Goal: Information Seeking & Learning: Learn about a topic

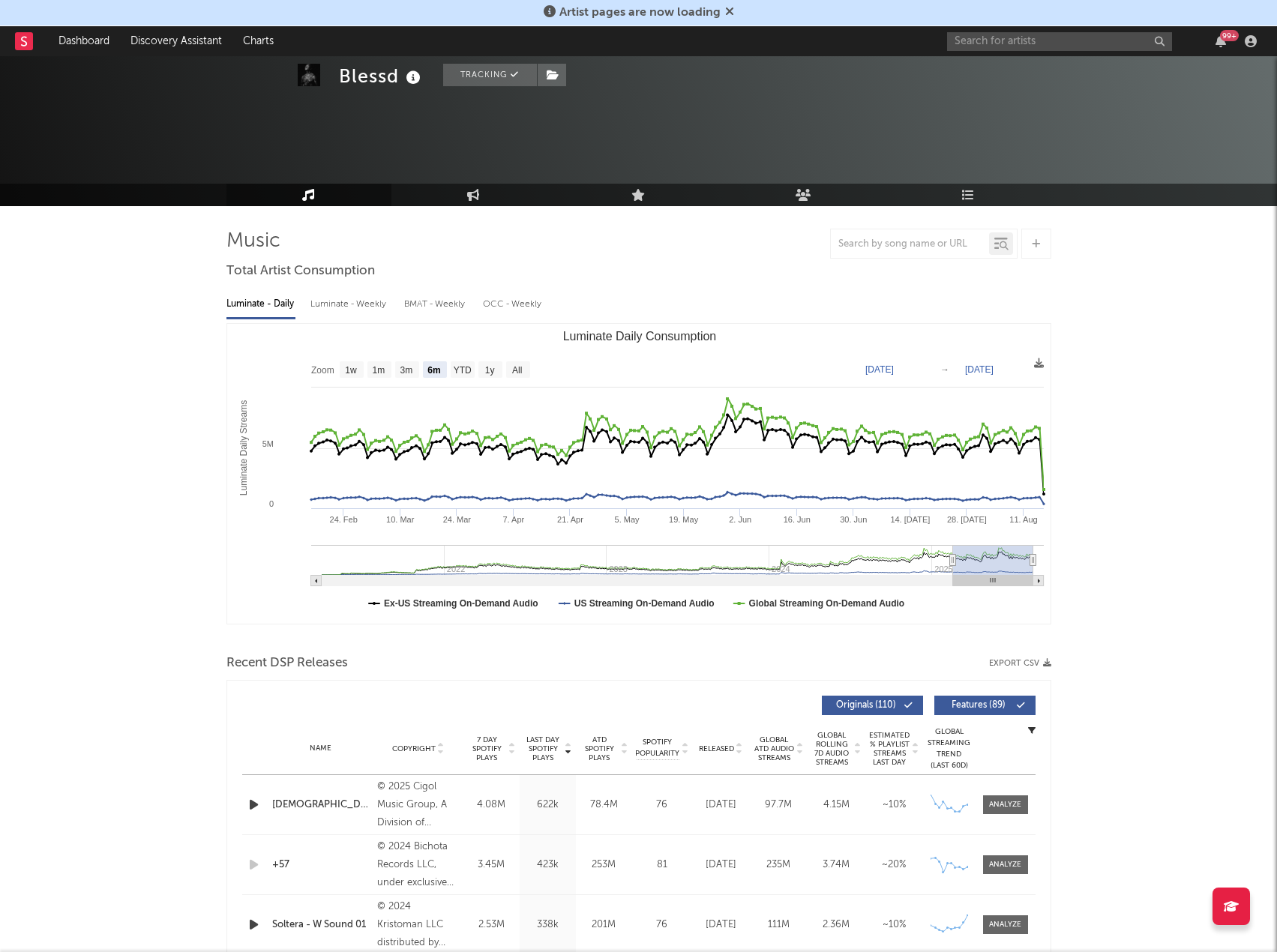
select select "6m"
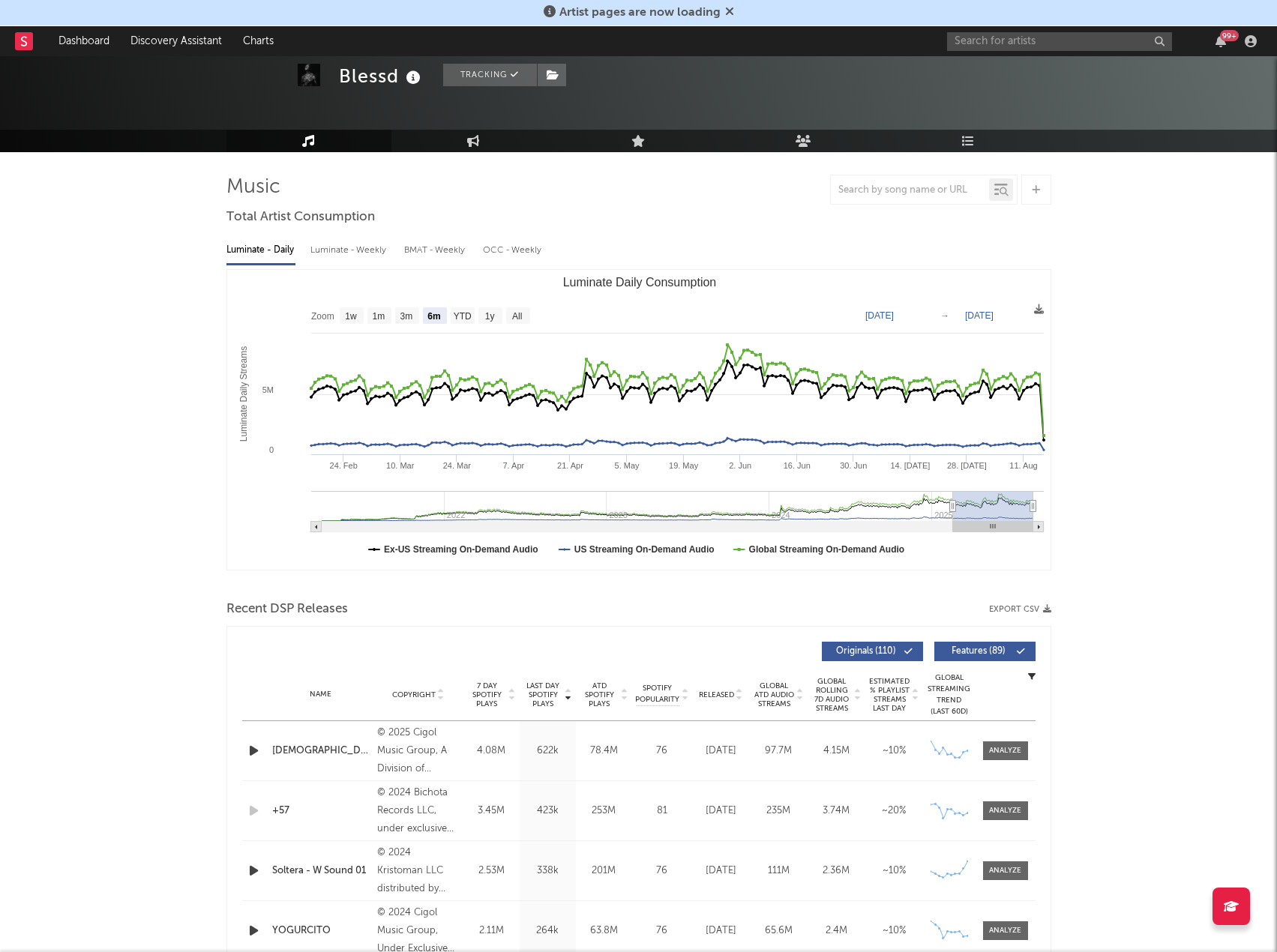
click at [725, 14] on icon at bounding box center [730, 12] width 9 height 12
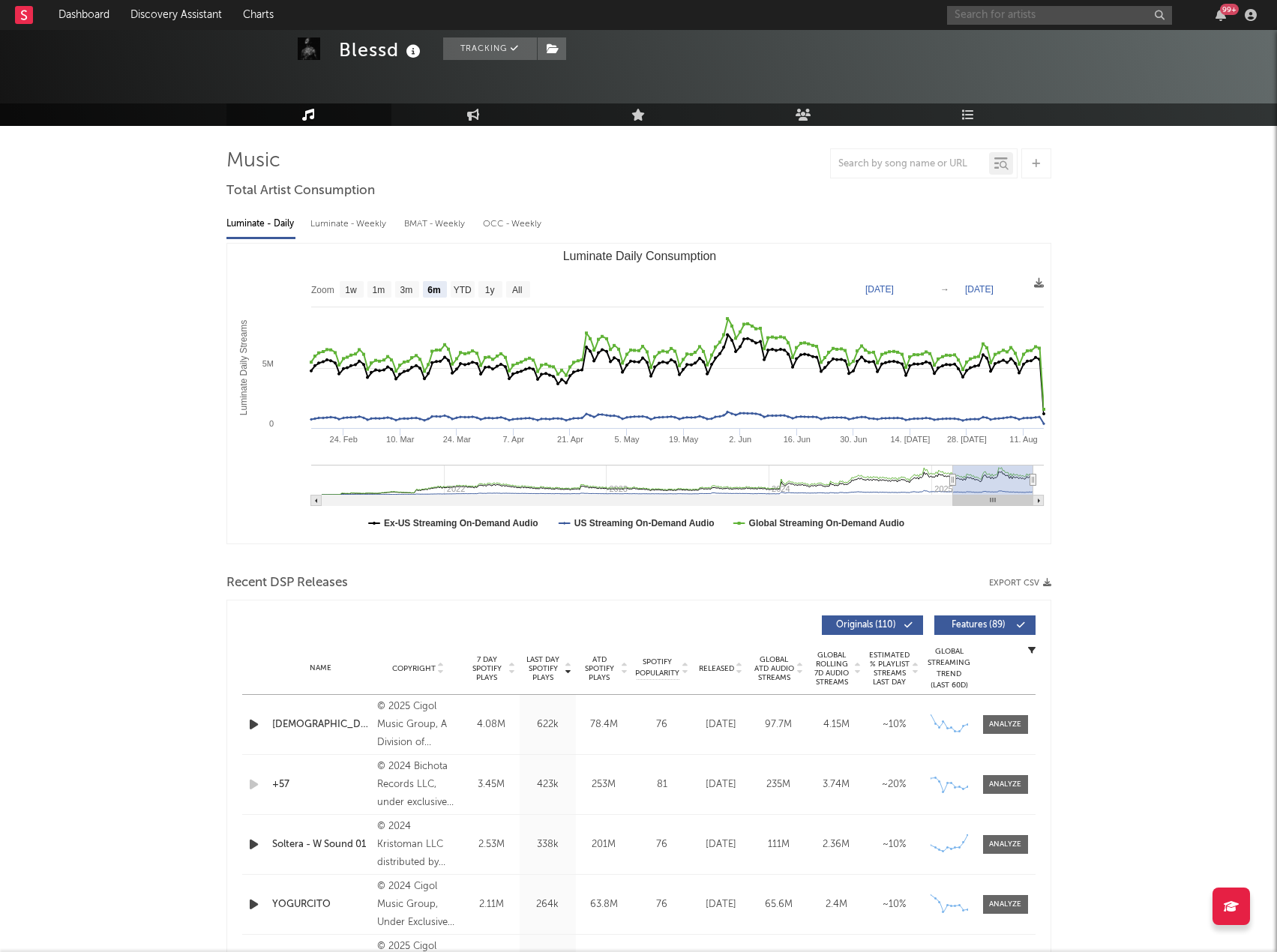
click at [1041, 17] on input "text" at bounding box center [1059, 15] width 225 height 19
click at [1013, 13] on input "[PERSON_NAME]" at bounding box center [1059, 15] width 225 height 19
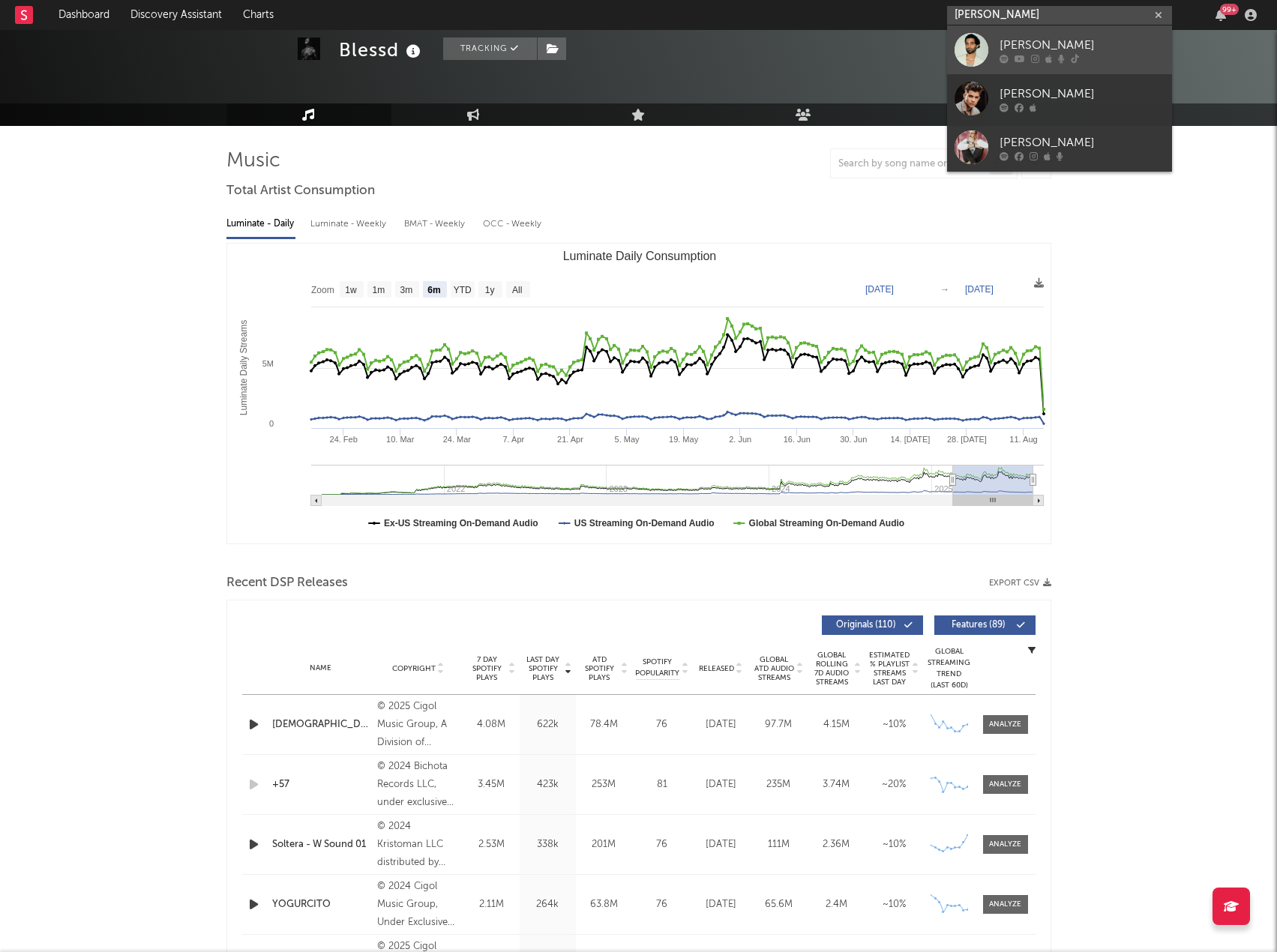
type input "[PERSON_NAME]"
click at [1020, 44] on div "[PERSON_NAME]" at bounding box center [1081, 45] width 165 height 18
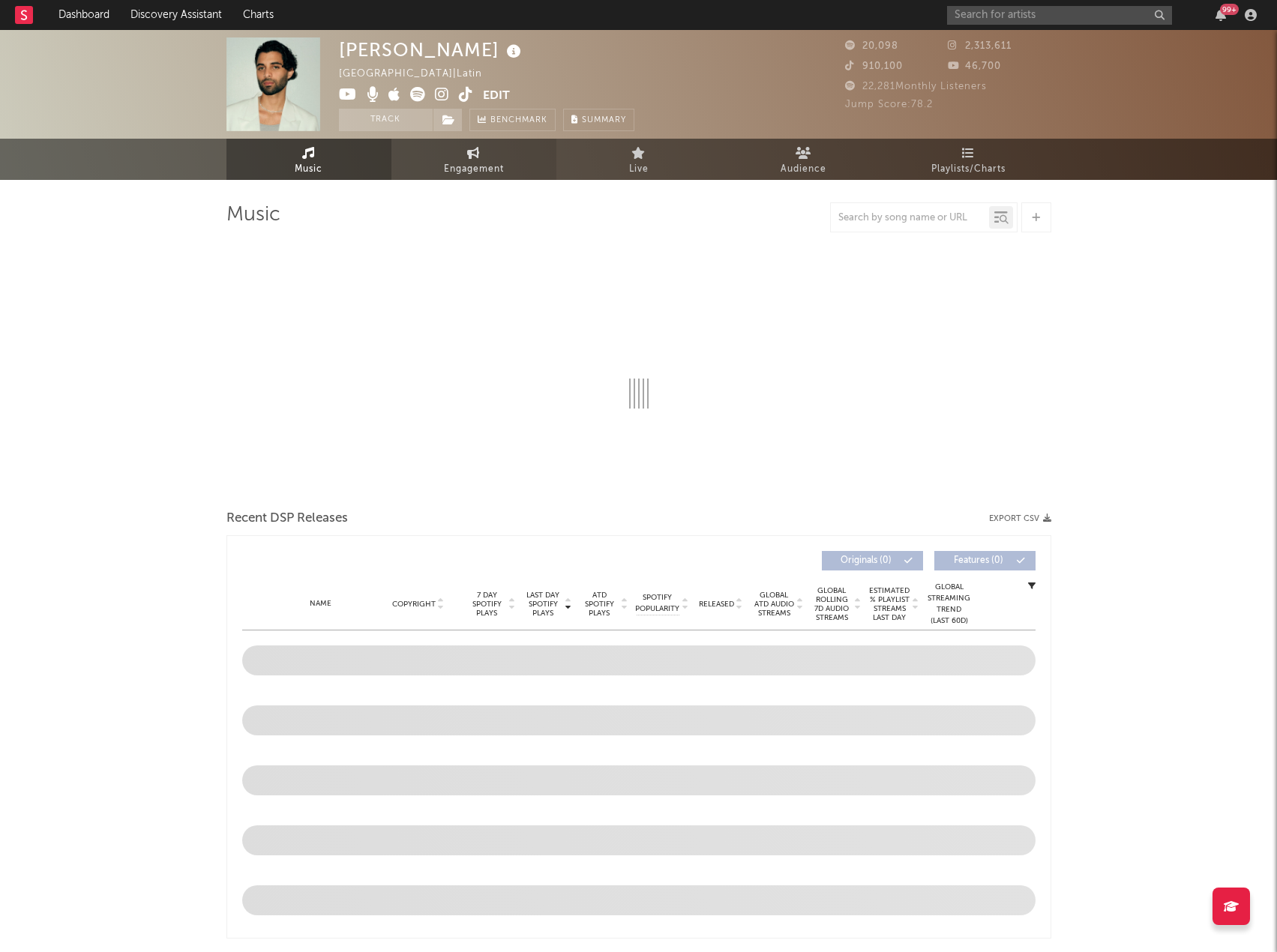
select select "6m"
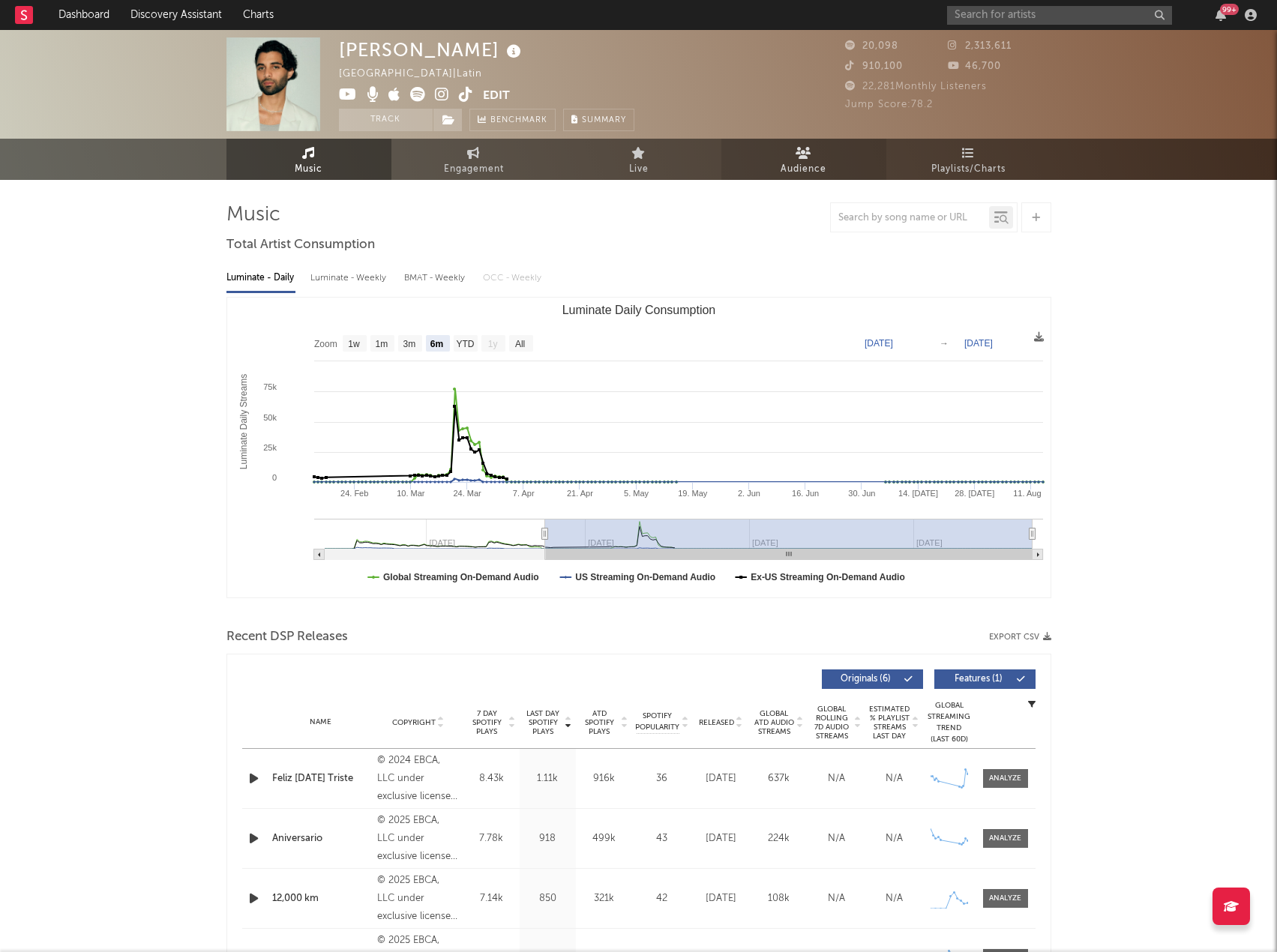
click at [789, 149] on link "Audience" at bounding box center [803, 158] width 165 height 41
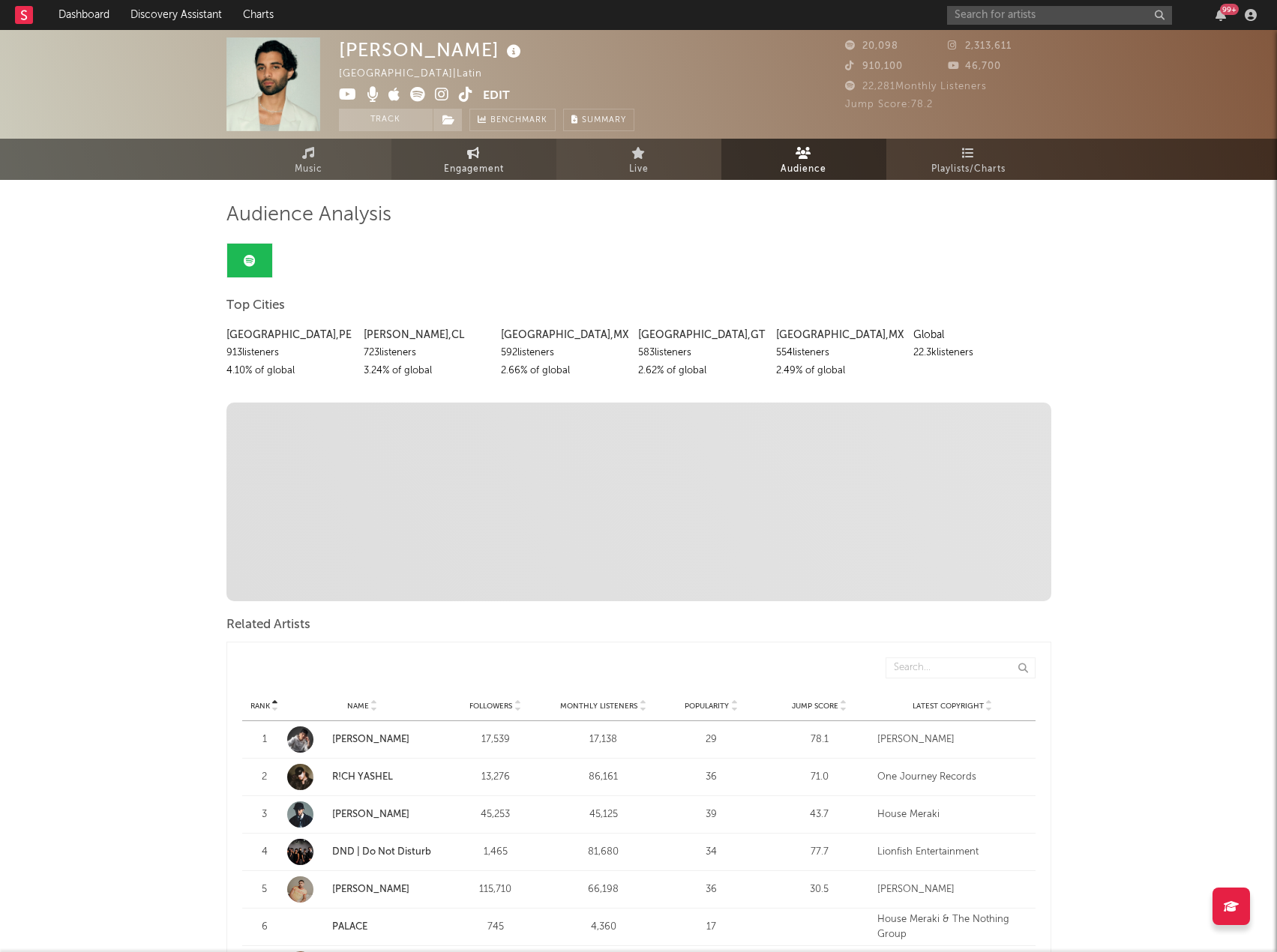
click at [481, 157] on link "Engagement" at bounding box center [473, 158] width 165 height 41
select select "1w"
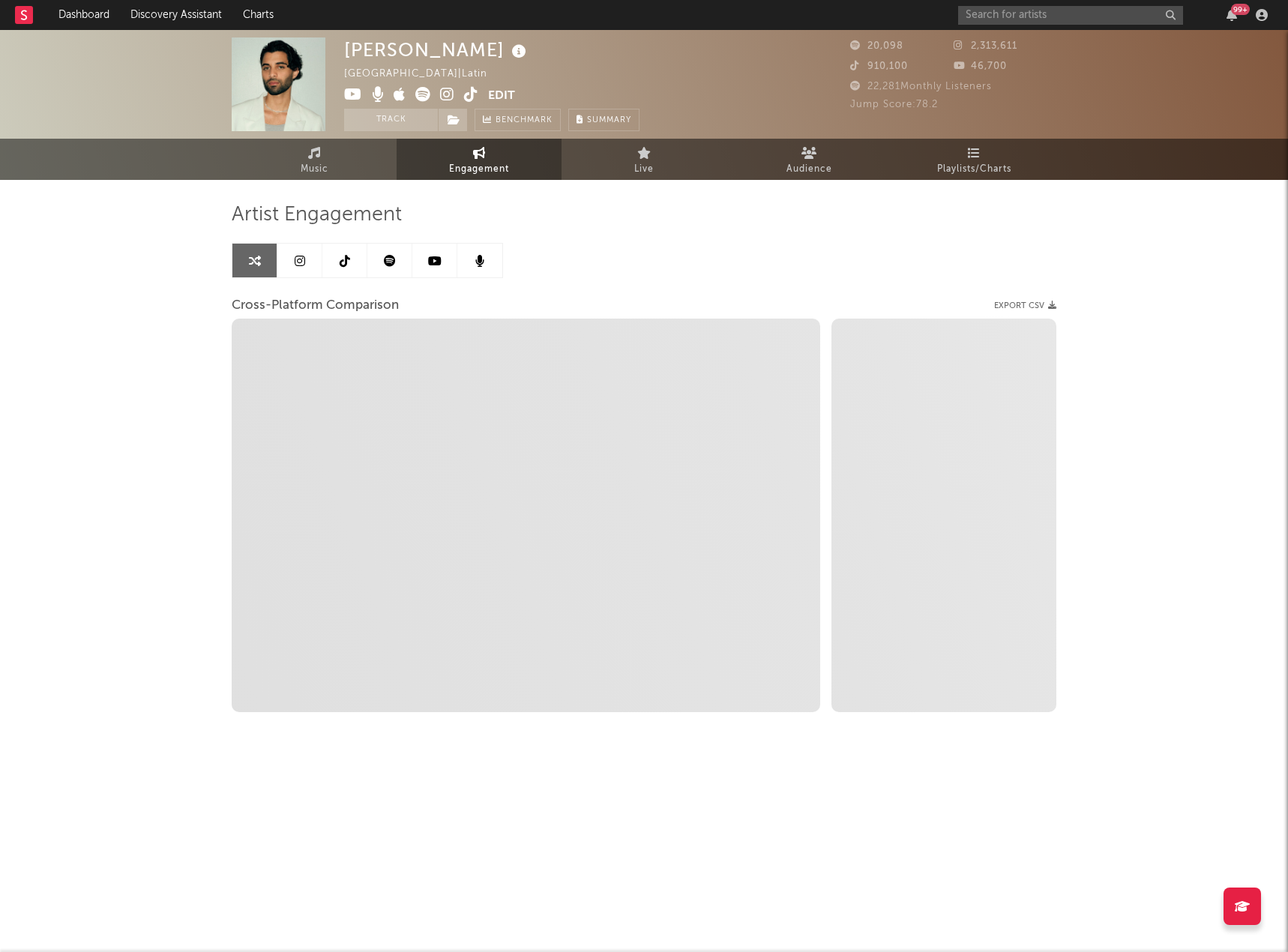
select select "1m"
